Goal: Information Seeking & Learning: Stay updated

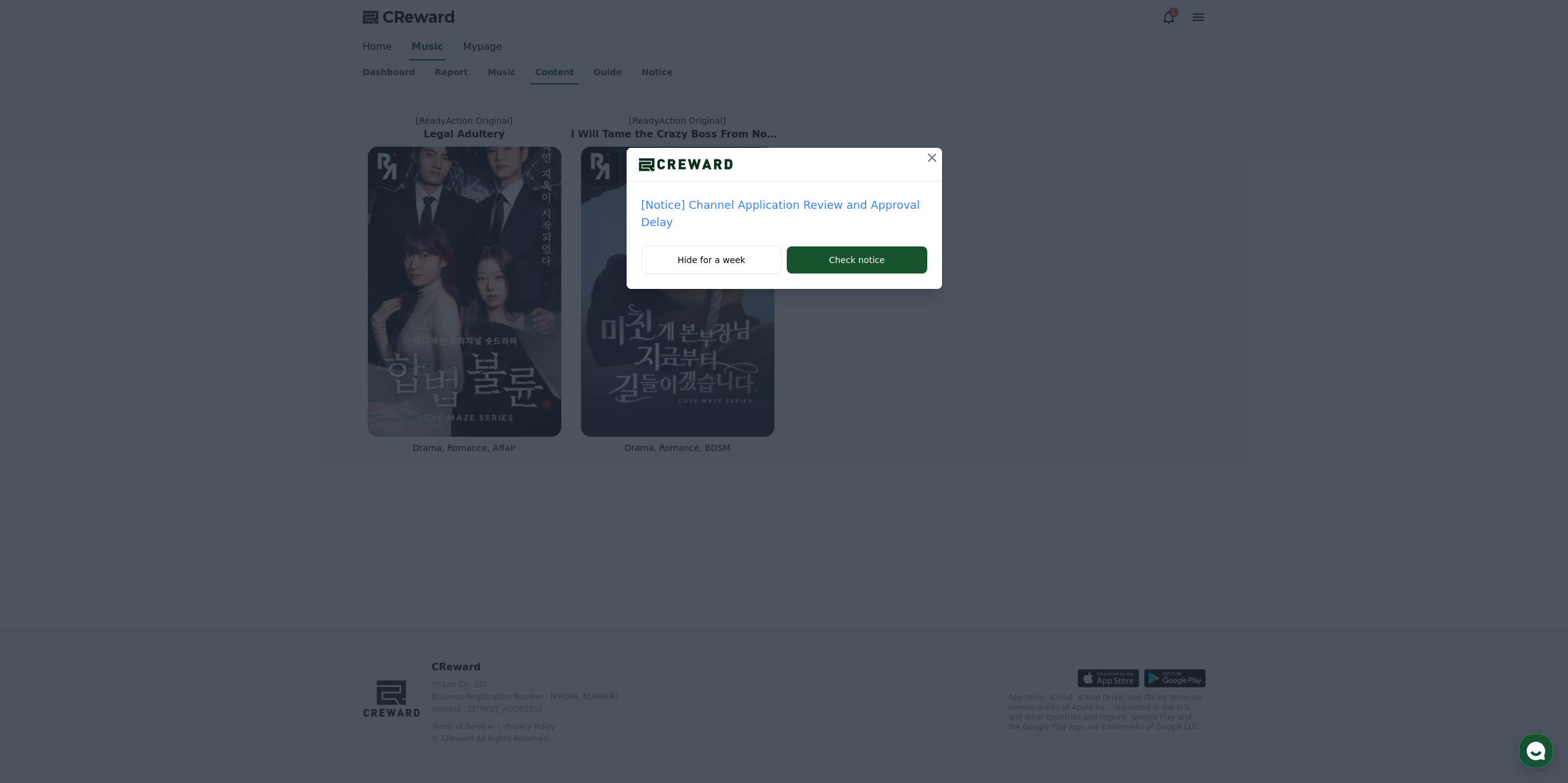
click at [856, 206] on p "[Notice] Channel Application Review and Approval Delay" at bounding box center [785, 213] width 286 height 34
click at [876, 246] on button "Check notice" at bounding box center [857, 259] width 140 height 27
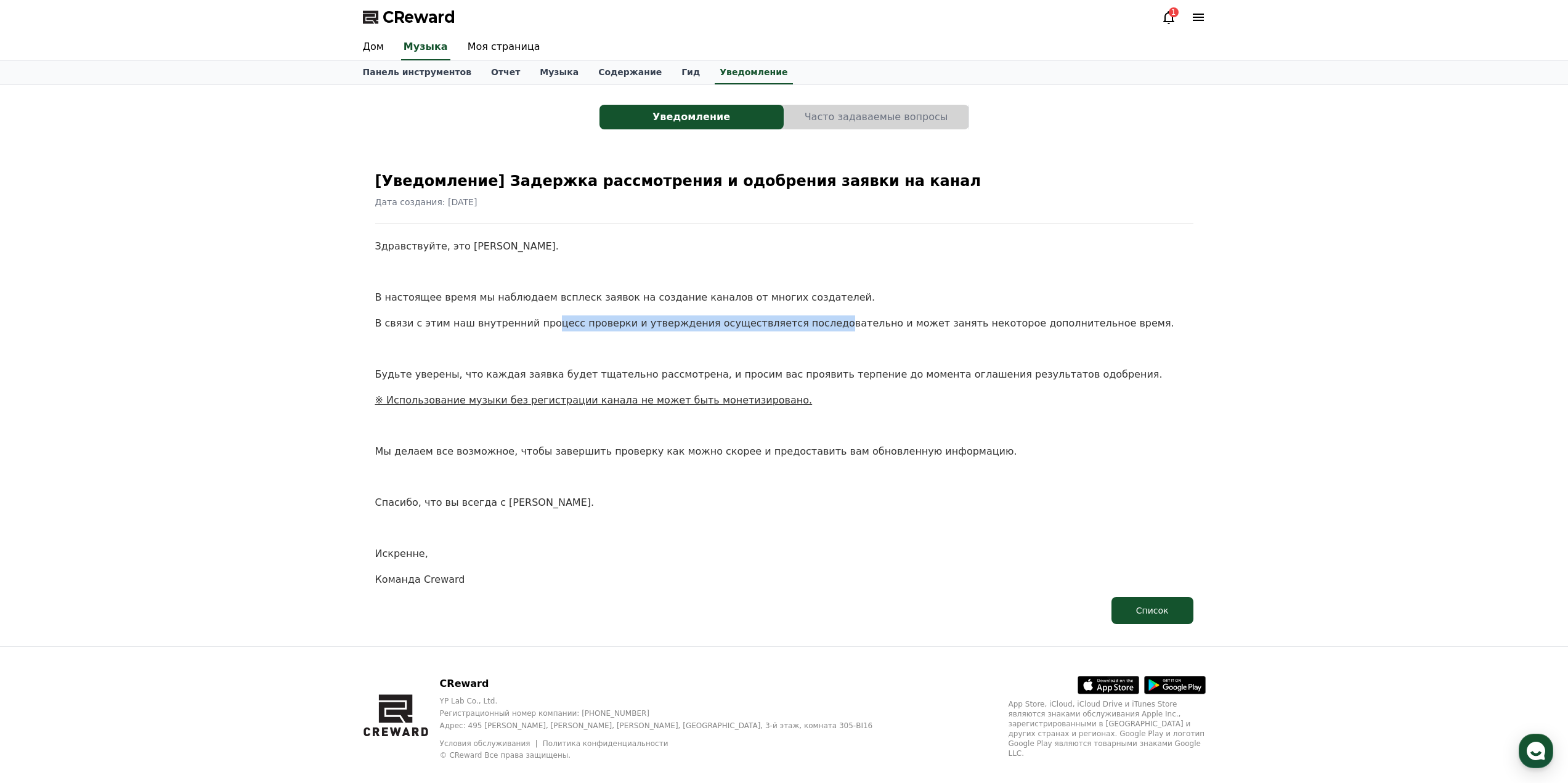
drag, startPoint x: 538, startPoint y: 321, endPoint x: 786, endPoint y: 323, distance: 248.0
click at [786, 323] on font "В связи с этим наш внутренний процесс проверки и утверждения осуществляется пос…" at bounding box center [775, 323] width 799 height 12
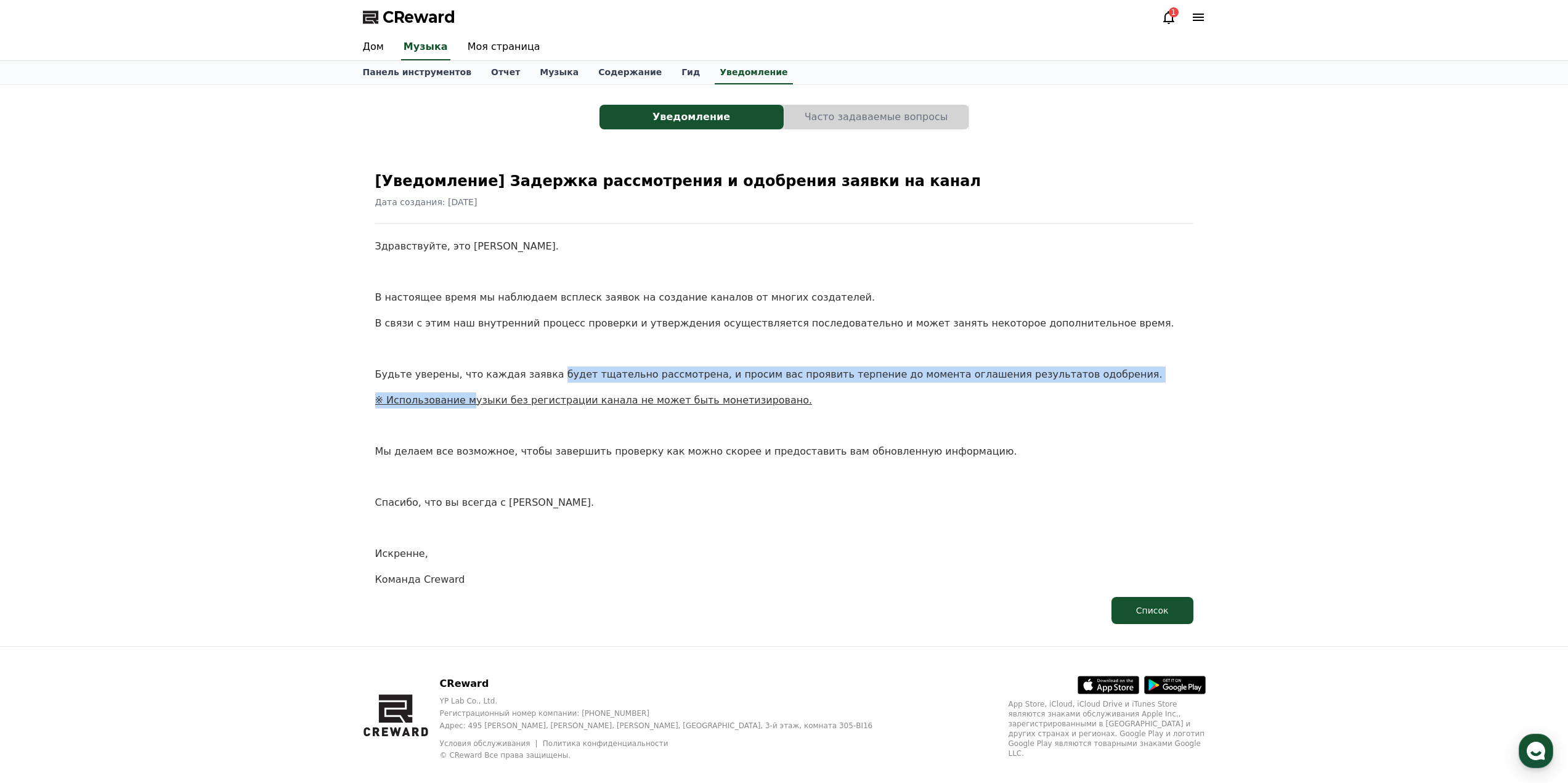
drag, startPoint x: 465, startPoint y: 383, endPoint x: 539, endPoint y: 373, distance: 74.7
click at [539, 373] on div "Здравствуйте, это [PERSON_NAME]. В настоящее время мы наблюдаем всплеск заявок …" at bounding box center [784, 413] width 818 height 349
click at [568, 371] on font "Будьте уверены, что каждая заявка будет тщательно рассмотрена, и просим вас про…" at bounding box center [769, 374] width 787 height 12
click at [627, 371] on font "Будьте уверены, что каждая заявка будет тщательно рассмотрена, и просим вас про…" at bounding box center [769, 374] width 787 height 12
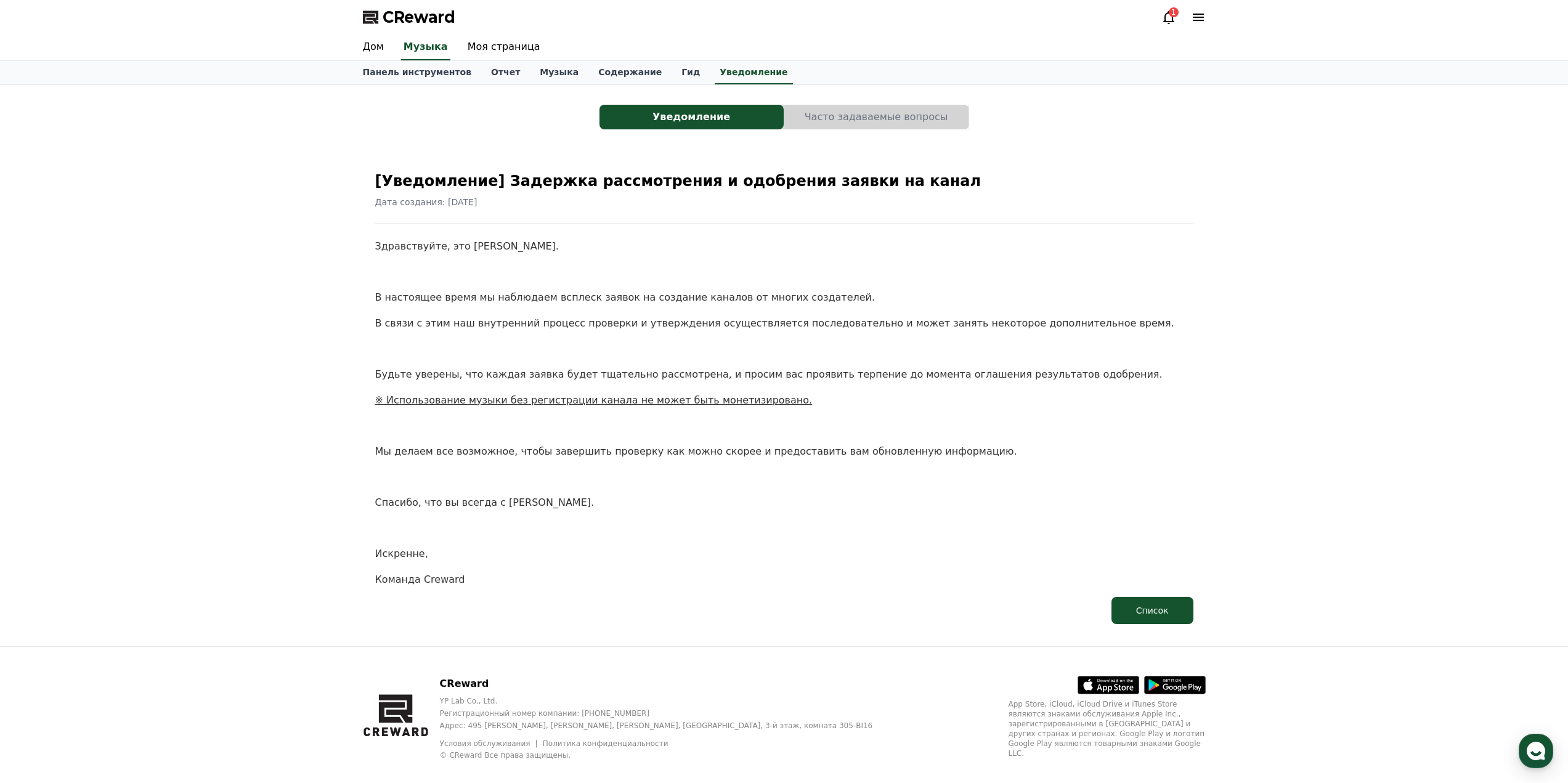
click at [552, 414] on div "Здравствуйте, это Крюард. В настоящее время мы наблюдаем всплеск заявок на созд…" at bounding box center [784, 413] width 818 height 349
drag, startPoint x: 530, startPoint y: 395, endPoint x: 628, endPoint y: 398, distance: 98.0
click at [628, 398] on font "※ Использование музыки без регистрации канала не может быть монетизировано." at bounding box center [594, 400] width 437 height 12
drag, startPoint x: 435, startPoint y: 447, endPoint x: 905, endPoint y: 441, distance: 470.0
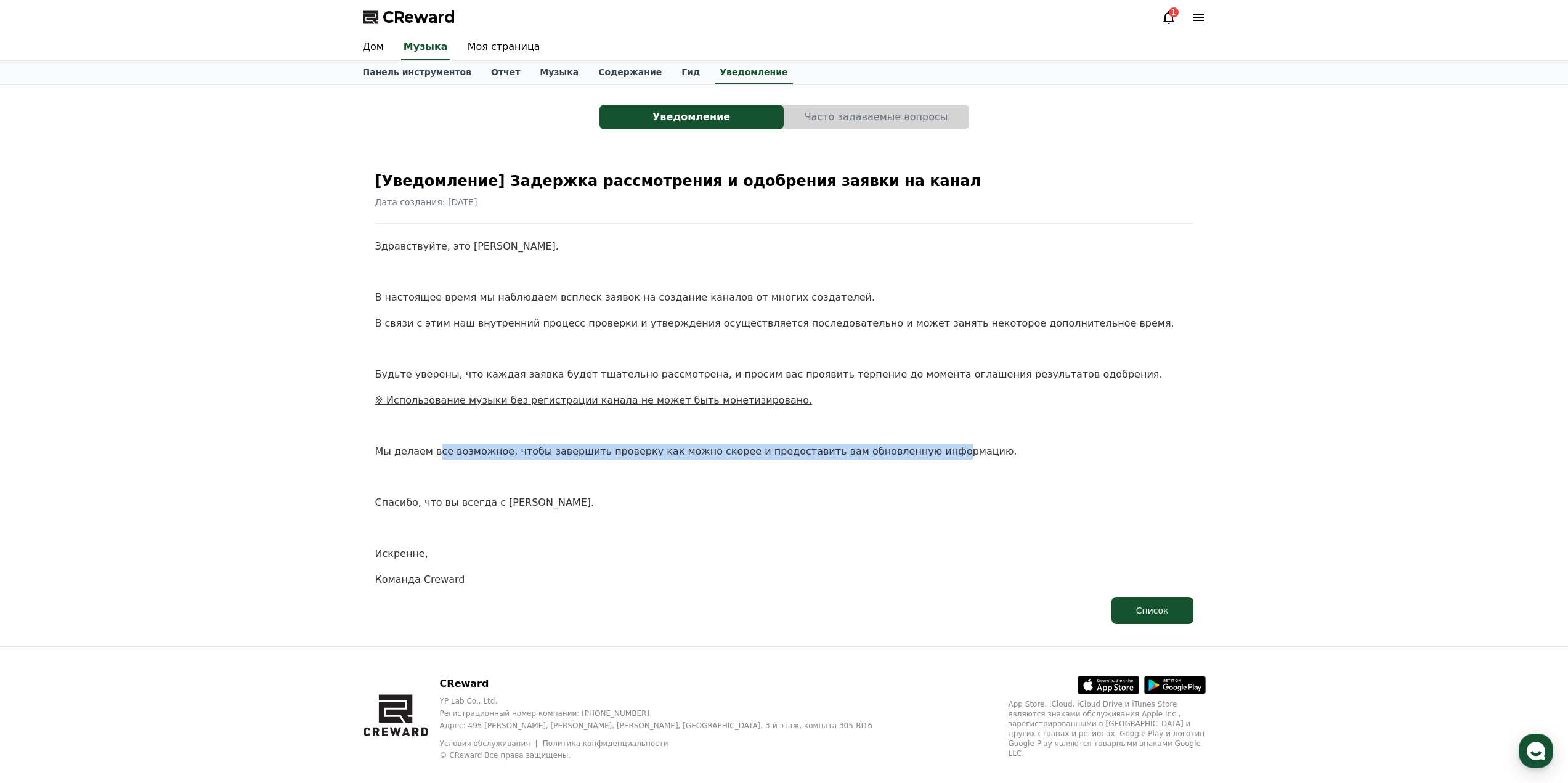
click at [905, 441] on div "Здравствуйте, это Крюард. В настоящее время мы наблюдаем всплеск заявок на созд…" at bounding box center [784, 413] width 818 height 349
click at [905, 441] on div "Здравствуйте, это Крюард. В настоящее время мы наблюдаем всплеск заявок на созд…" at bounding box center [784, 413] width 818 height 349
click at [82, 778] on div "CReward YP Lab Co., Ltd. Регистрационный номер компании: 655-81-03655 Адрес: 49…" at bounding box center [784, 723] width 1568 height 153
click at [389, 62] on link "Панель инструментов" at bounding box center [417, 73] width 129 height 24
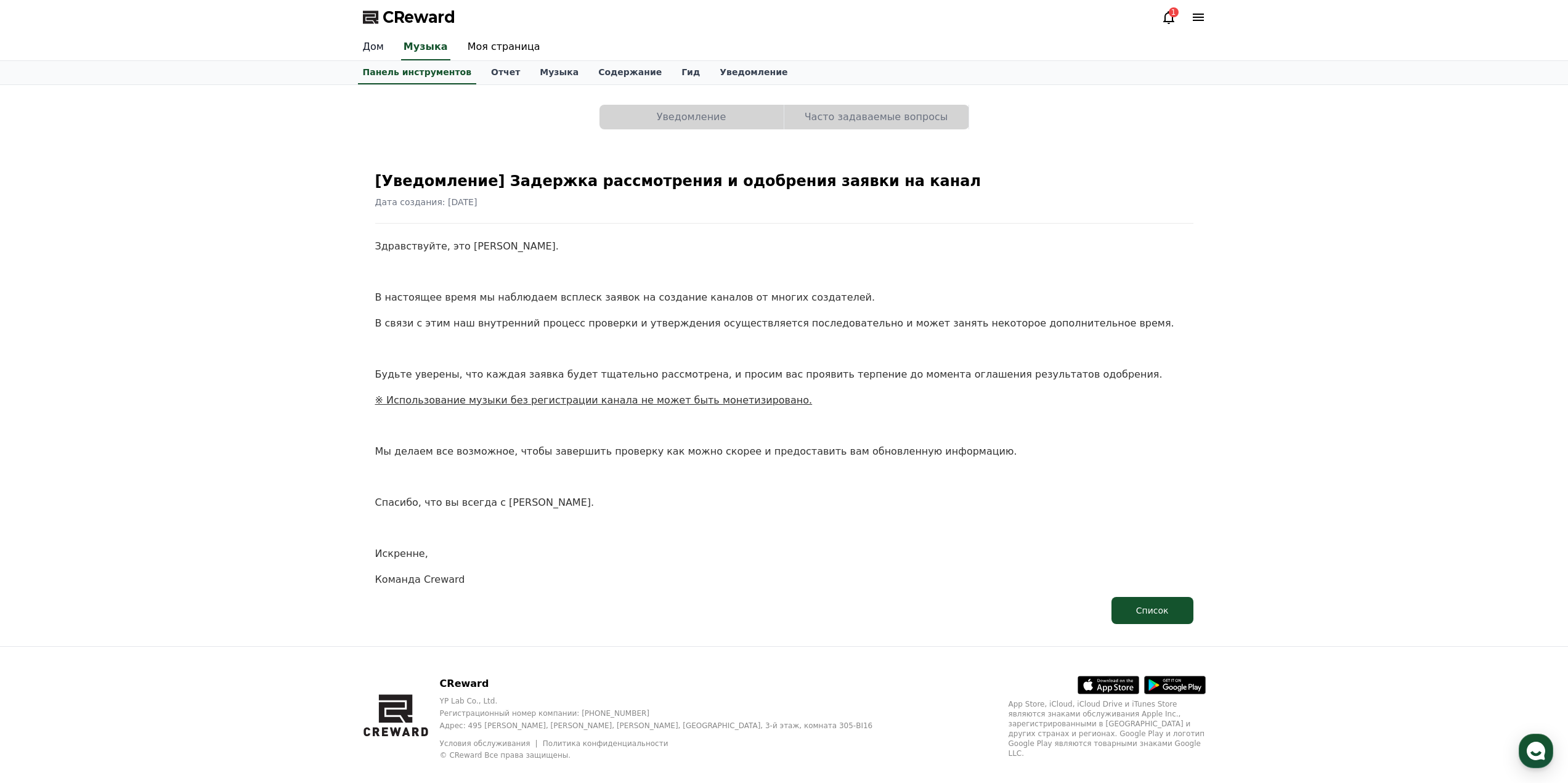
click at [380, 54] on link "Дом" at bounding box center [373, 47] width 40 height 26
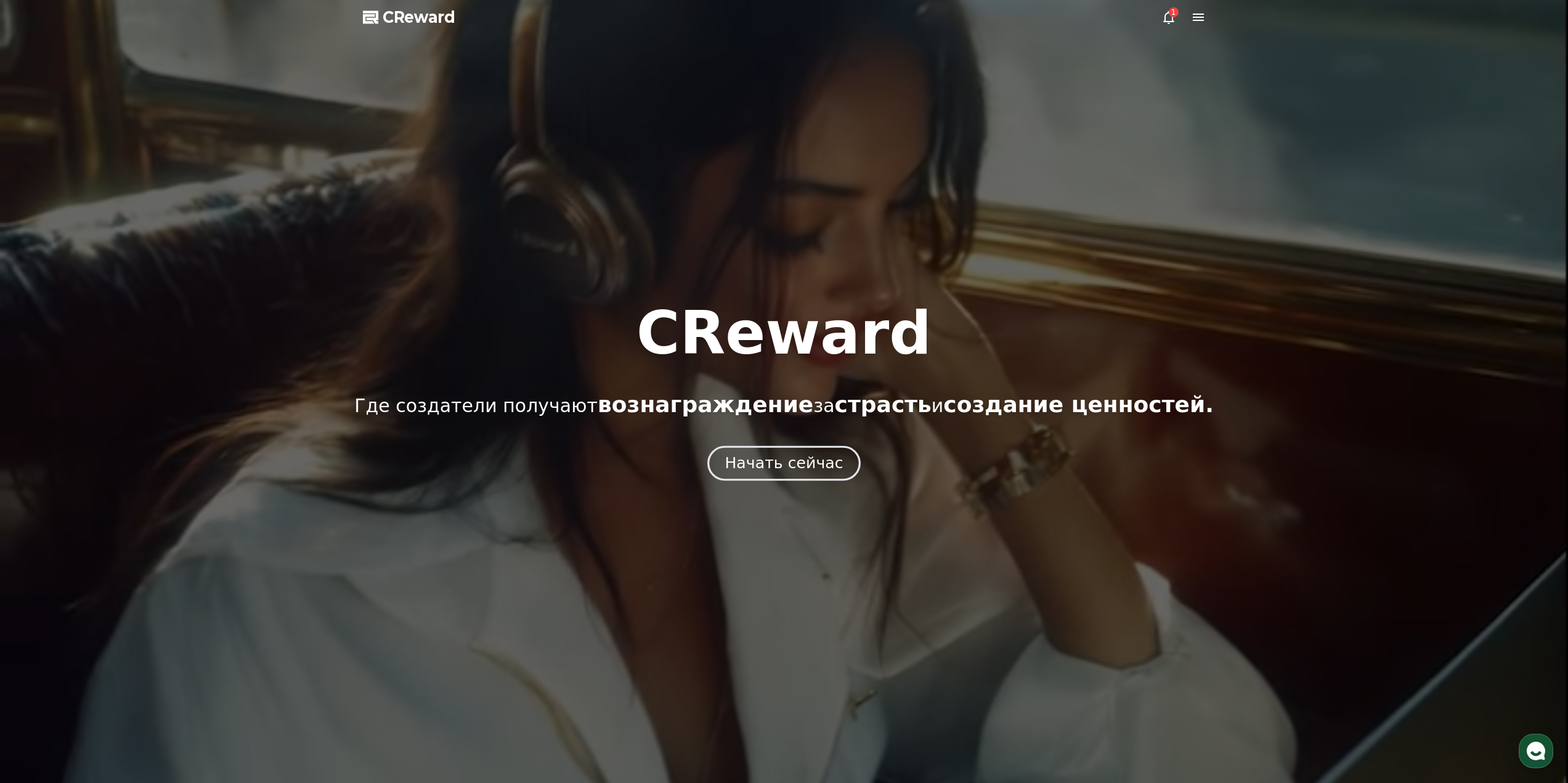
click at [812, 478] on button "Начать сейчас" at bounding box center [784, 463] width 153 height 35
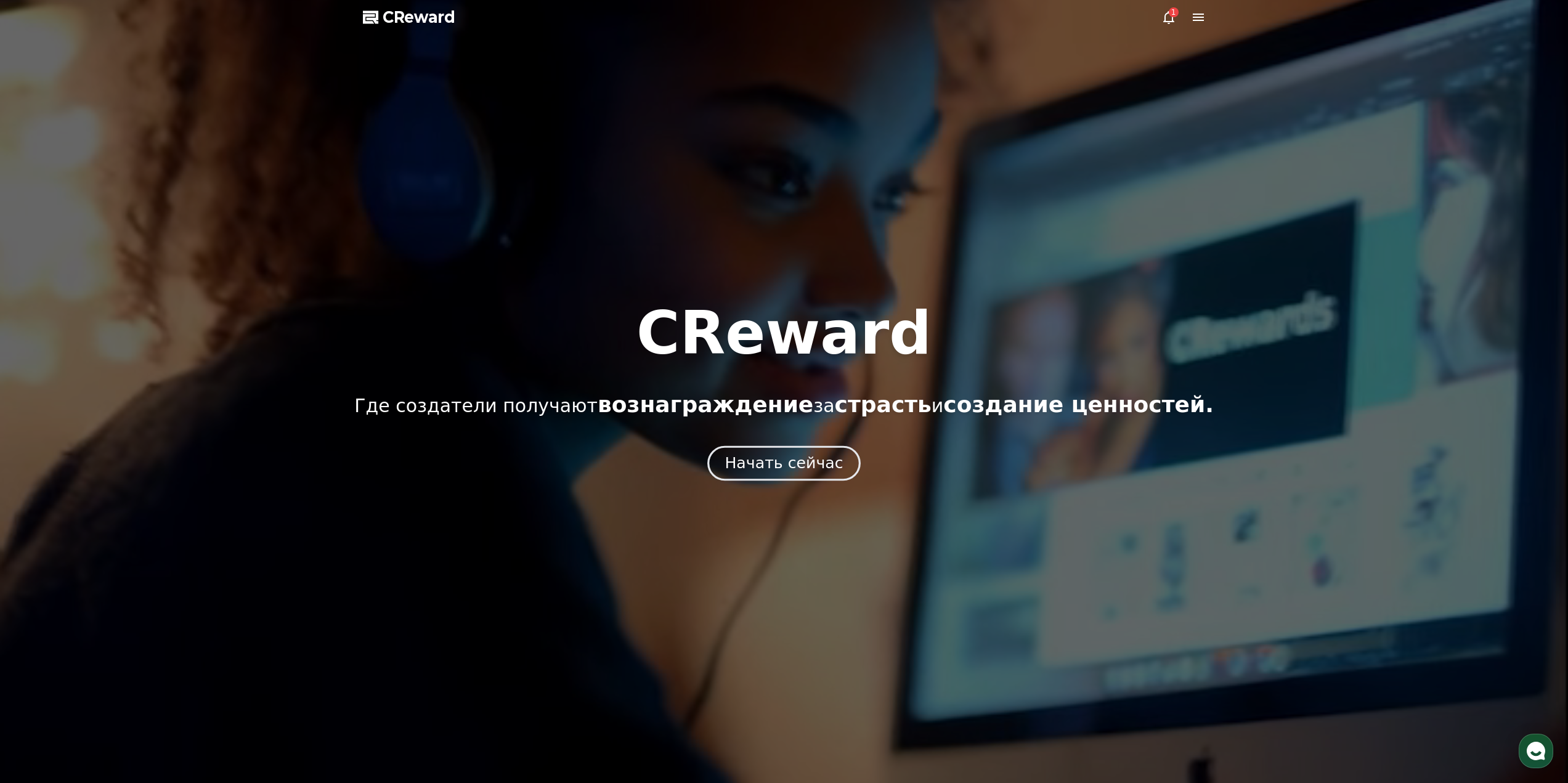
click at [804, 462] on font "Начать сейчас" at bounding box center [784, 463] width 119 height 18
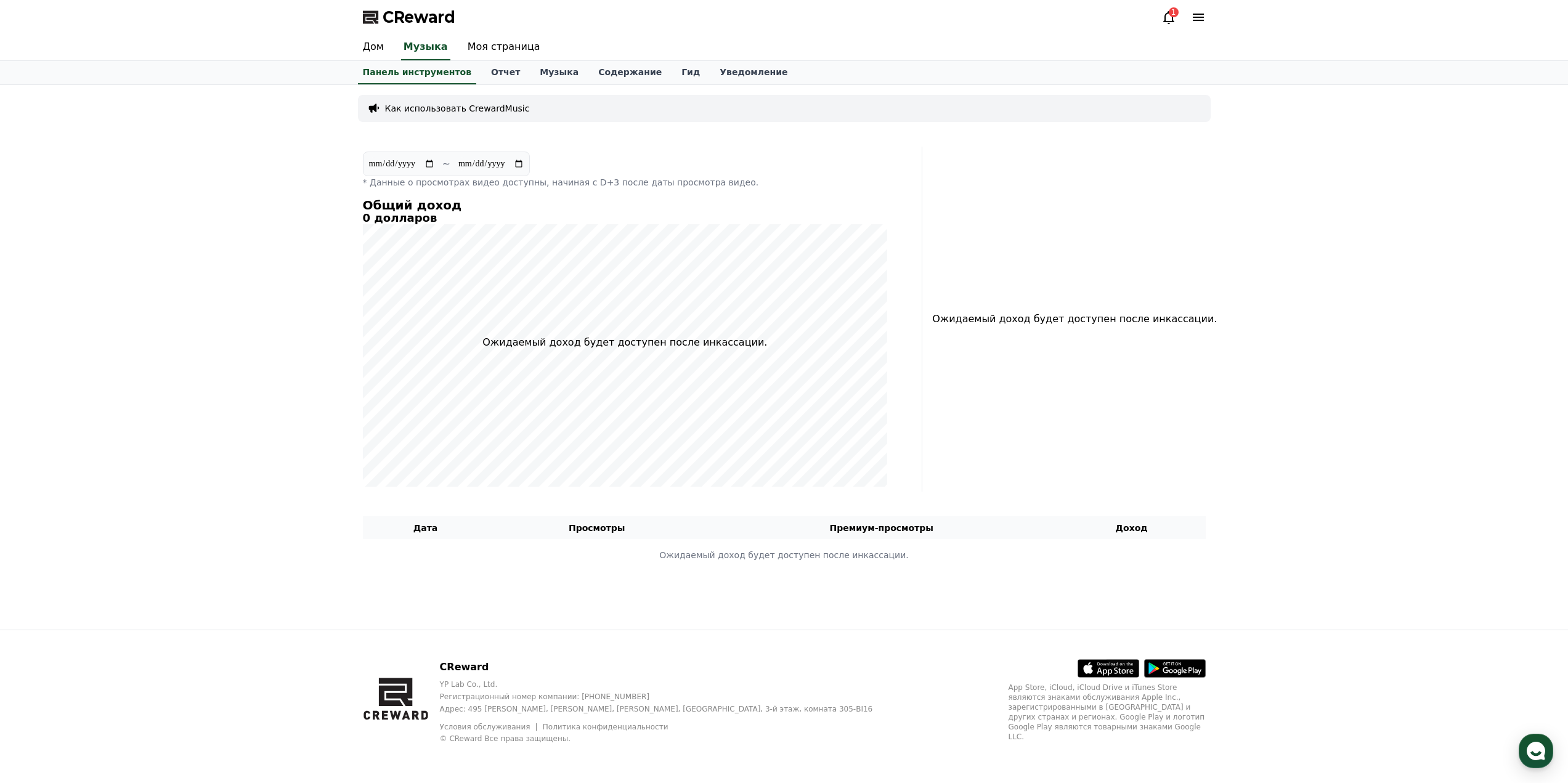
click at [1173, 22] on icon at bounding box center [1169, 17] width 11 height 13
click at [1166, 14] on icon at bounding box center [1169, 17] width 11 height 13
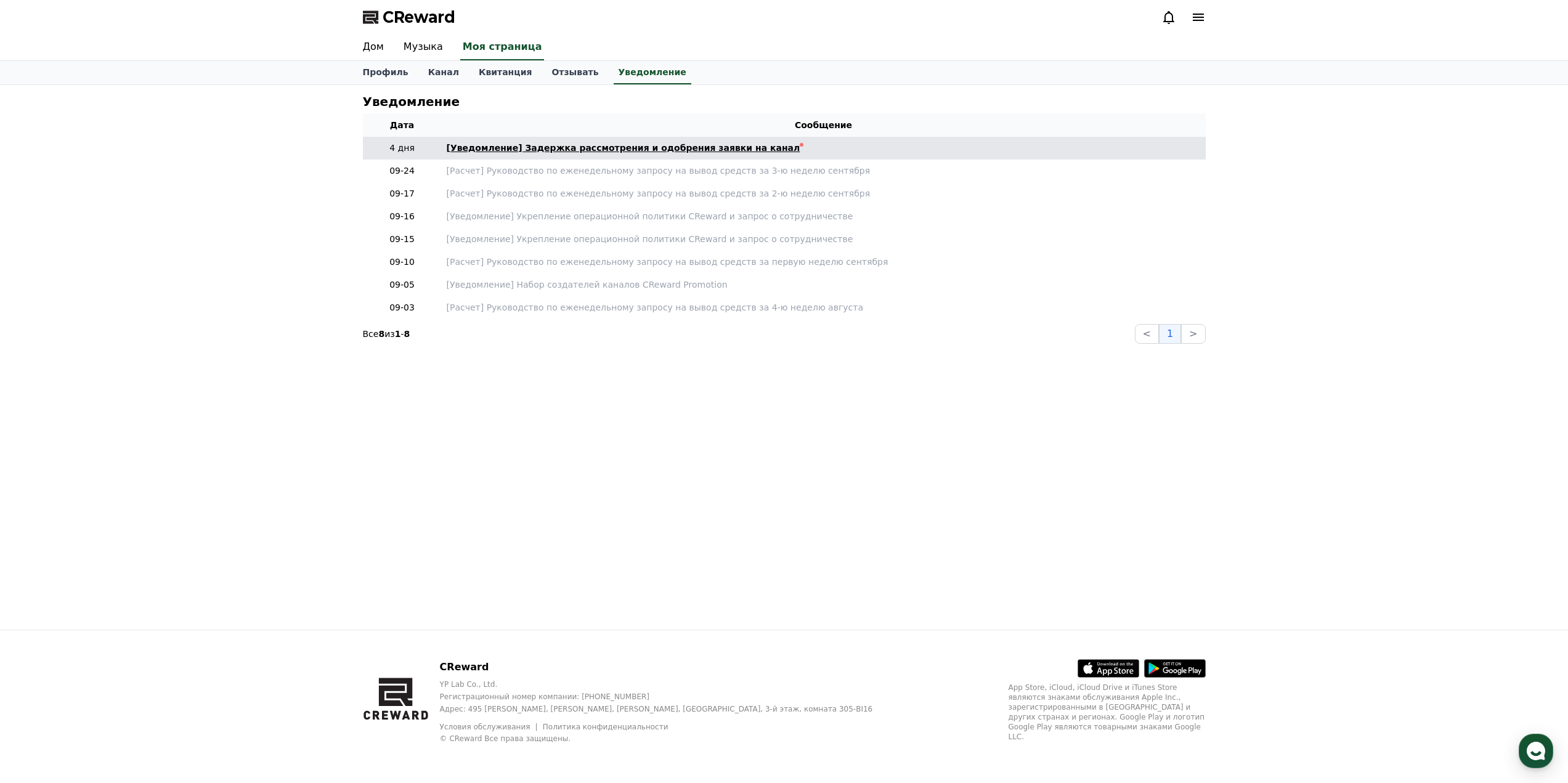
click at [593, 151] on font "[Уведомление] Задержка рассмотрения и одобрения заявки на канал" at bounding box center [624, 148] width 354 height 10
